Goal: Information Seeking & Learning: Learn about a topic

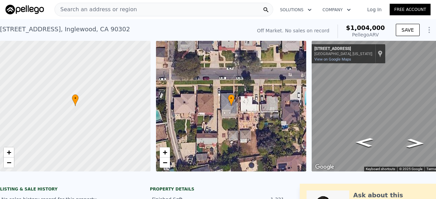
scroll to position [0, 39]
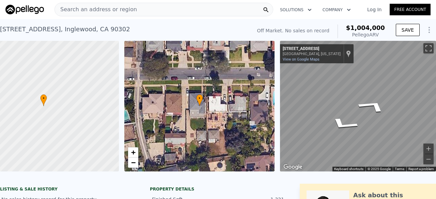
click at [270, 100] on div "• + − • + − ← Move left → Move right ↑ Move up ↓ Move down + Zoom in - Zoom out…" at bounding box center [218, 106] width 436 height 131
click at [277, 87] on div "← Move left → Move right ↑ Move up ↓ Move down + Zoom in - Zoom out 4520 W 64th…" at bounding box center [355, 106] width 156 height 131
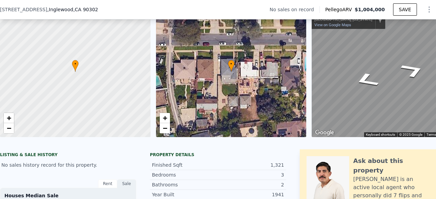
scroll to position [0, 0]
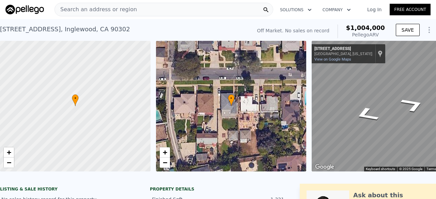
click at [103, 9] on span "Search an address or region" at bounding box center [96, 9] width 82 height 8
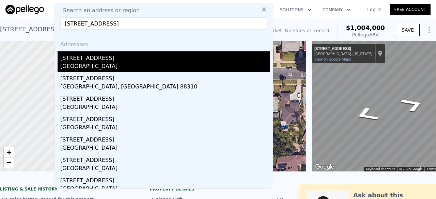
type input "415 Campdell St, Playa del Rey, CA 90293"
click at [129, 53] on div "[STREET_ADDRESS]" at bounding box center [165, 56] width 210 height 11
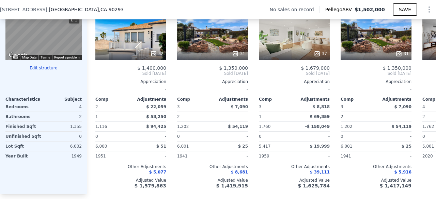
scroll to position [635, 0]
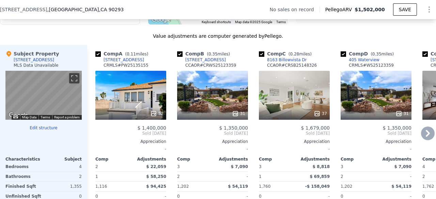
click at [152, 104] on div "52" at bounding box center [130, 95] width 71 height 49
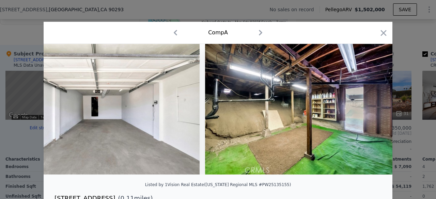
scroll to position [0, 10303]
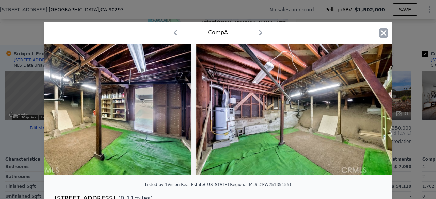
click at [380, 34] on icon "button" at bounding box center [383, 33] width 10 height 10
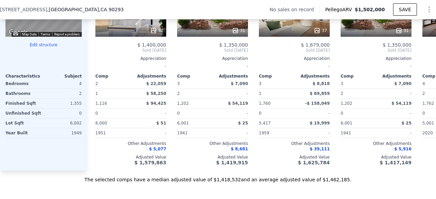
scroll to position [719, 0]
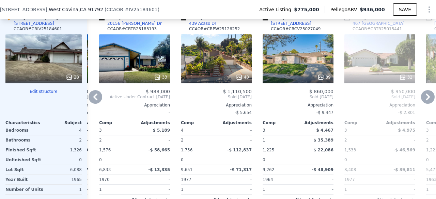
scroll to position [702, 0]
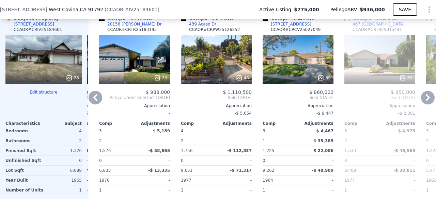
click at [302, 50] on div "39" at bounding box center [297, 59] width 71 height 49
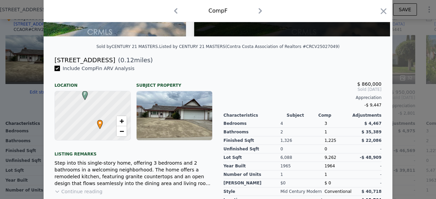
scroll to position [155, 0]
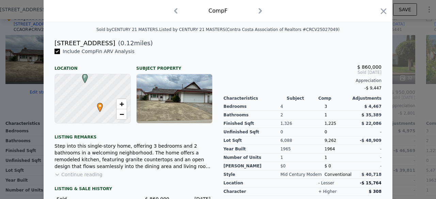
click at [76, 177] on button "Continue reading" at bounding box center [78, 174] width 48 height 7
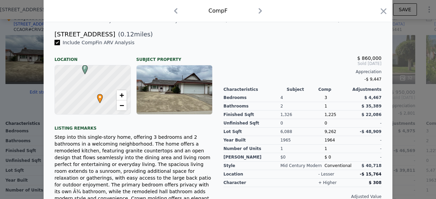
scroll to position [163, 0]
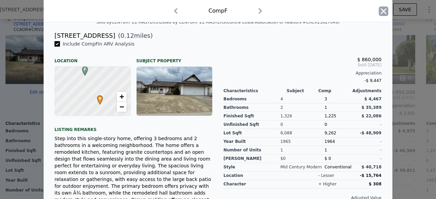
click at [378, 8] on icon "button" at bounding box center [383, 11] width 10 height 10
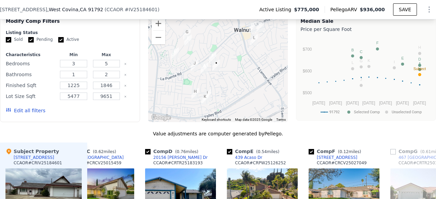
scroll to position [568, 0]
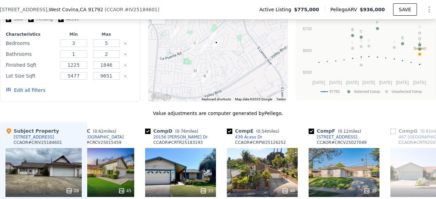
click at [230, 85] on div at bounding box center [218, 47] width 140 height 109
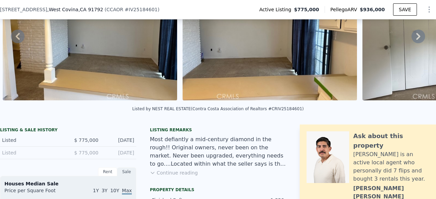
scroll to position [69, 0]
drag, startPoint x: 265, startPoint y: 114, endPoint x: 284, endPoint y: 115, distance: 18.7
click at [284, 111] on div "Listed by NEST REAL ESTATE (Contra Costa Association of Realtors #CRIV25184601)" at bounding box center [217, 109] width 171 height 5
copy div "IV25184601"
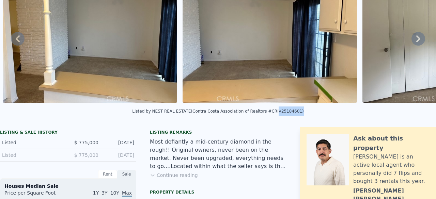
scroll to position [0, 0]
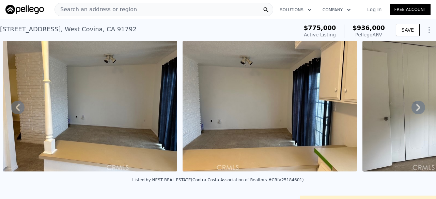
click at [107, 10] on span "Search an address or region" at bounding box center [96, 9] width 82 height 8
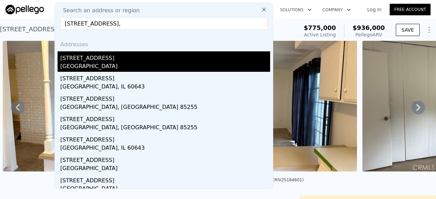
type input "[STREET_ADDRESS],"
click at [138, 60] on div "[STREET_ADDRESS]" at bounding box center [165, 56] width 210 height 11
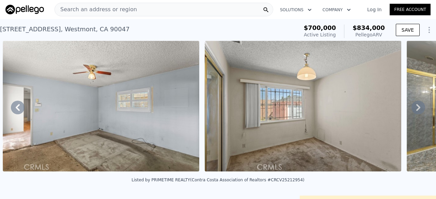
click at [102, 5] on span "Search an address or region" at bounding box center [96, 9] width 82 height 8
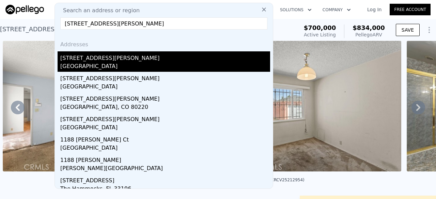
type input "[STREET_ADDRESS][PERSON_NAME]"
click at [106, 67] on div "[GEOGRAPHIC_DATA]" at bounding box center [165, 67] width 210 height 10
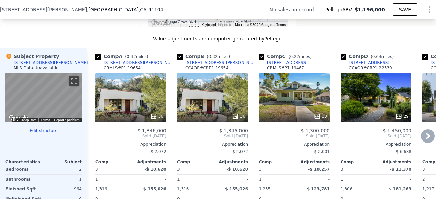
scroll to position [620, 0]
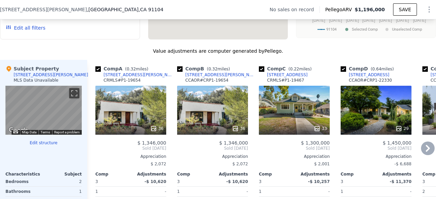
click at [293, 114] on div "33" at bounding box center [294, 110] width 71 height 49
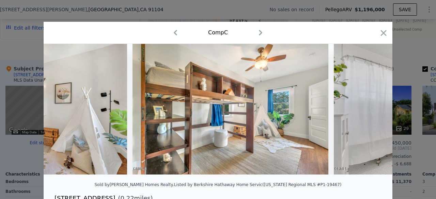
scroll to position [0, 2339]
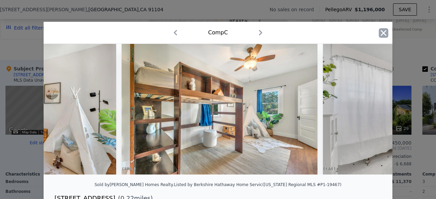
click at [380, 32] on icon "button" at bounding box center [383, 33] width 10 height 10
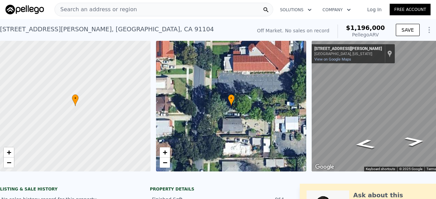
scroll to position [0, 39]
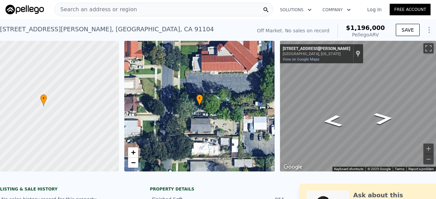
click at [270, 110] on div "• + − • + − ← Move left → Move right ↑ Move up ↓ Move down + Zoom in - Zoom out…" at bounding box center [218, 106] width 436 height 131
click at [374, 108] on div "Map" at bounding box center [358, 106] width 156 height 131
click at [246, 78] on div "• + − • + − ← Move left → Move right ↑ Move up ↓ Move down + Zoom in - Zoom out…" at bounding box center [218, 106] width 436 height 131
click at [242, 103] on div "• + − • + − ← Move left → Move right ↑ Move up ↓ Move down + Zoom in - Zoom out…" at bounding box center [218, 106] width 436 height 131
click at [331, 110] on div "Map" at bounding box center [358, 106] width 156 height 131
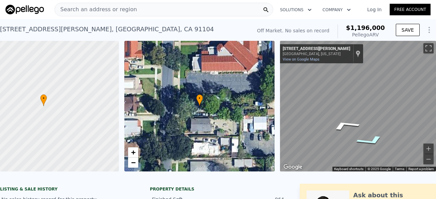
click at [351, 140] on div "Map" at bounding box center [358, 106] width 156 height 131
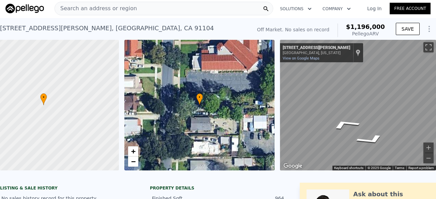
scroll to position [0, 0]
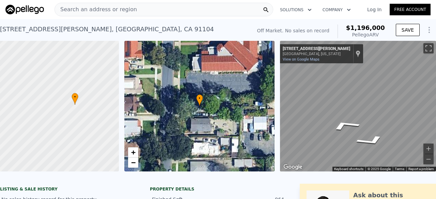
drag, startPoint x: 63, startPoint y: 143, endPoint x: 98, endPoint y: 141, distance: 35.4
click at [98, 141] on div at bounding box center [44, 106] width 180 height 157
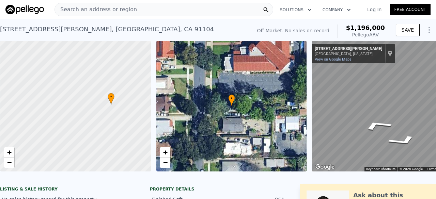
scroll to position [0, 3]
click at [9, 152] on span "+" at bounding box center [9, 152] width 4 height 9
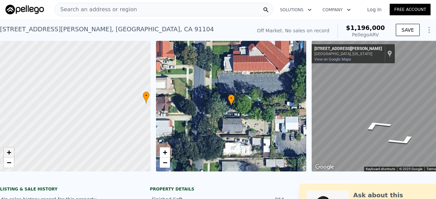
click at [9, 152] on span "+" at bounding box center [9, 152] width 4 height 9
drag, startPoint x: 82, startPoint y: 110, endPoint x: 5, endPoint y: 112, distance: 76.9
click at [5, 112] on div at bounding box center [69, 107] width 180 height 157
click at [12, 152] on link "+" at bounding box center [9, 152] width 10 height 10
drag, startPoint x: 71, startPoint y: 131, endPoint x: 0, endPoint y: 142, distance: 71.6
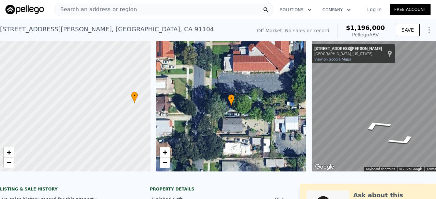
click at [0, 142] on div at bounding box center [75, 108] width 180 height 157
drag, startPoint x: 83, startPoint y: 143, endPoint x: 42, endPoint y: 147, distance: 41.3
click at [42, 147] on div at bounding box center [74, 106] width 180 height 157
click at [7, 151] on span "+" at bounding box center [9, 152] width 4 height 9
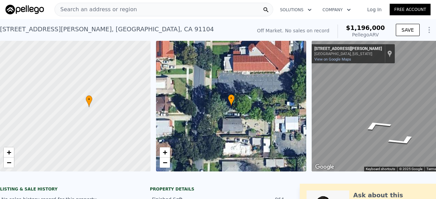
drag, startPoint x: 79, startPoint y: 155, endPoint x: 21, endPoint y: 130, distance: 63.0
click at [21, 130] on div at bounding box center [75, 106] width 180 height 157
click at [12, 149] on link "+" at bounding box center [9, 152] width 10 height 10
click at [9, 164] on span "−" at bounding box center [9, 162] width 4 height 9
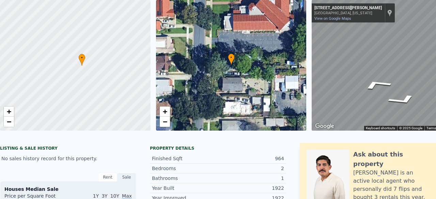
scroll to position [2, 0]
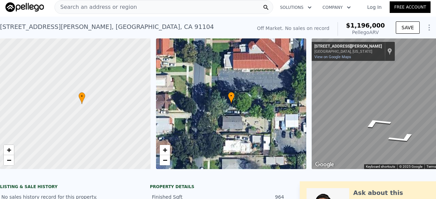
click at [150, 6] on div "Search an address or region" at bounding box center [163, 7] width 218 height 14
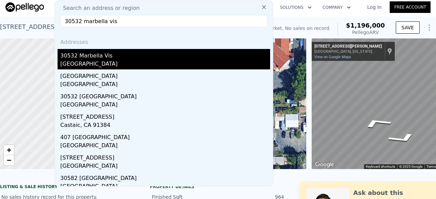
type input "30532 marbella vis"
click at [93, 62] on div "[GEOGRAPHIC_DATA]" at bounding box center [165, 65] width 210 height 10
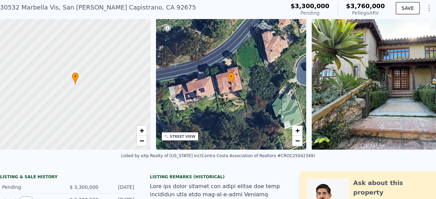
scroll to position [22, 0]
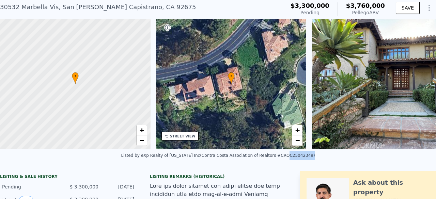
drag, startPoint x: 271, startPoint y: 160, endPoint x: 293, endPoint y: 163, distance: 22.8
click at [293, 163] on div "Listed by eXp Realty of [US_STATE] Inc (Contra Costa Association of Realtors #C…" at bounding box center [218, 157] width 436 height 16
copy div "OC25042349"
